Goal: Find specific fact: Find specific fact

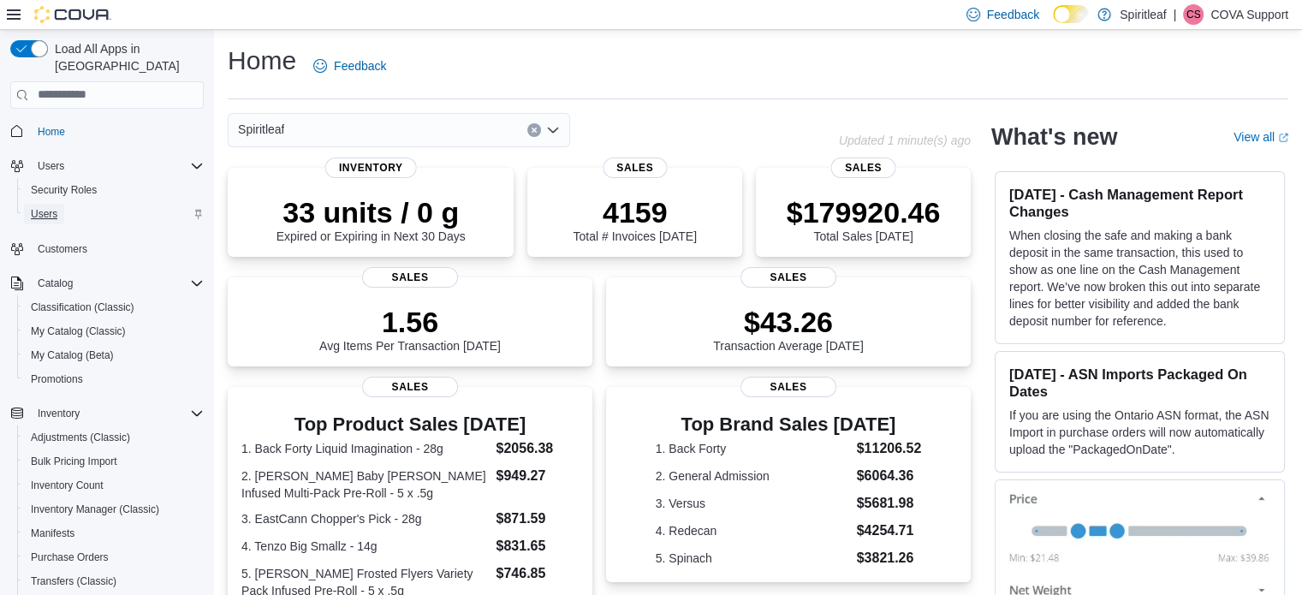
drag, startPoint x: 51, startPoint y: 200, endPoint x: 107, endPoint y: 190, distance: 57.4
click at [49, 207] on span "Users" at bounding box center [44, 214] width 27 height 14
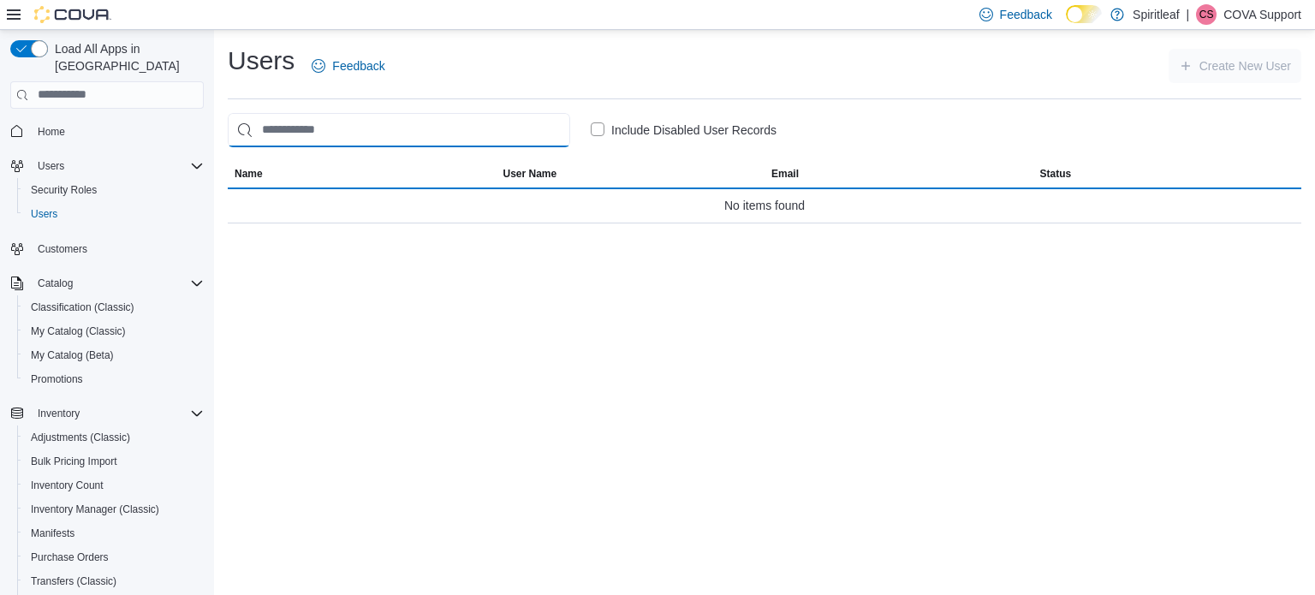
click at [342, 125] on input "search" at bounding box center [399, 130] width 342 height 34
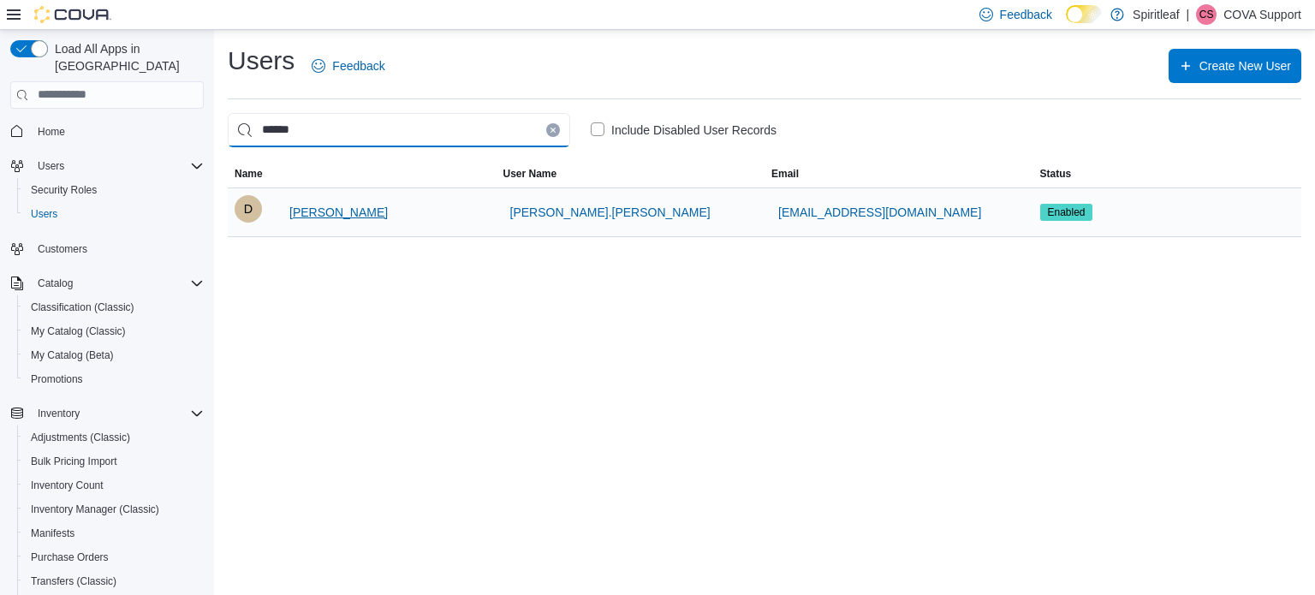
type input "******"
drag, startPoint x: 332, startPoint y: 211, endPoint x: 301, endPoint y: 211, distance: 30.8
click at [299, 211] on button "[PERSON_NAME]" at bounding box center [338, 212] width 112 height 34
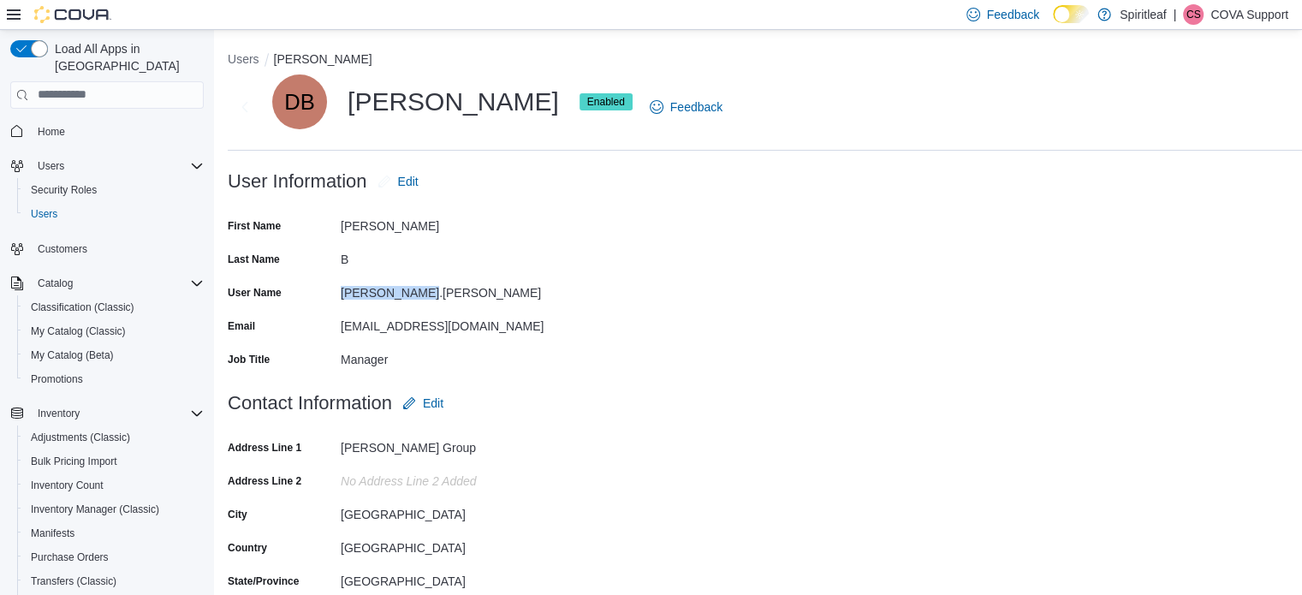
drag, startPoint x: 421, startPoint y: 294, endPoint x: 321, endPoint y: 288, distance: 100.3
click at [321, 288] on div "User Name [PERSON_NAME].[PERSON_NAME]" at bounding box center [399, 292] width 342 height 27
copy div "[PERSON_NAME].[PERSON_NAME]"
